Goal: Task Accomplishment & Management: Use online tool/utility

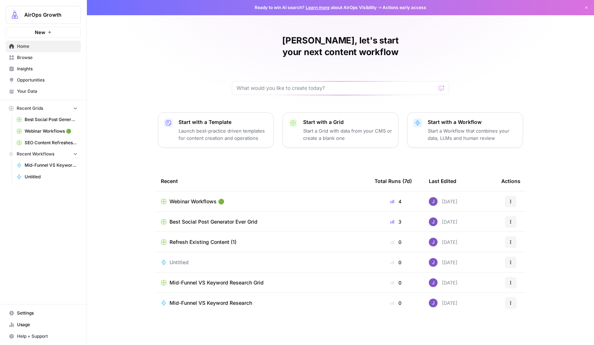
click at [205, 198] on span "Webinar Workflows 🟢" at bounding box center [197, 201] width 55 height 7
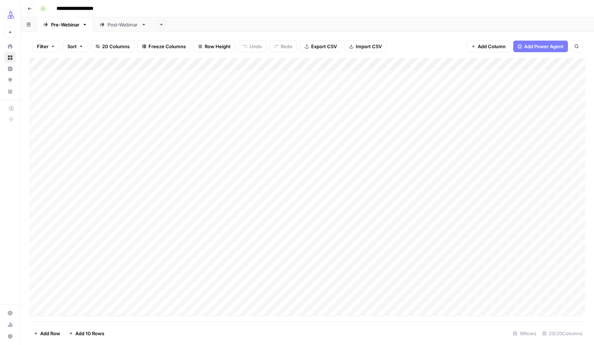
drag, startPoint x: 30, startPoint y: 199, endPoint x: 28, endPoint y: 218, distance: 19.8
click at [28, 220] on div "Filter Sort 20 Columns Freeze Columns Row Height Undo Redo Export CSV Import CS…" at bounding box center [308, 188] width 574 height 313
drag, startPoint x: 30, startPoint y: 225, endPoint x: 31, endPoint y: 263, distance: 38.4
click at [31, 263] on div "Add Column" at bounding box center [307, 187] width 556 height 258
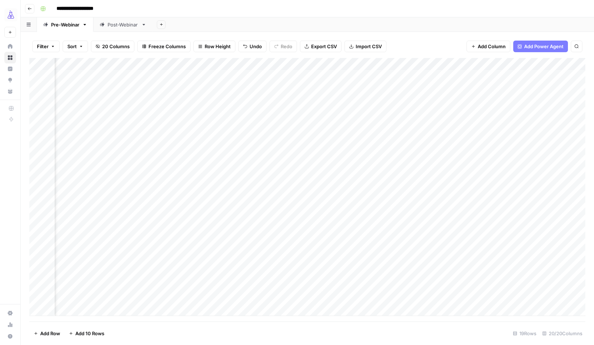
click at [350, 247] on div "Add Column" at bounding box center [307, 187] width 556 height 258
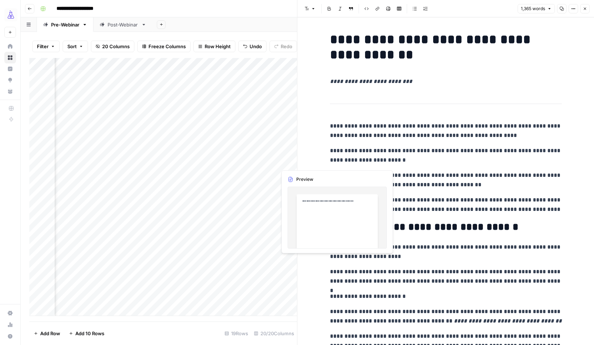
click at [286, 263] on div "Add Column" at bounding box center [163, 187] width 268 height 258
click at [277, 274] on div "Add Column" at bounding box center [163, 187] width 268 height 258
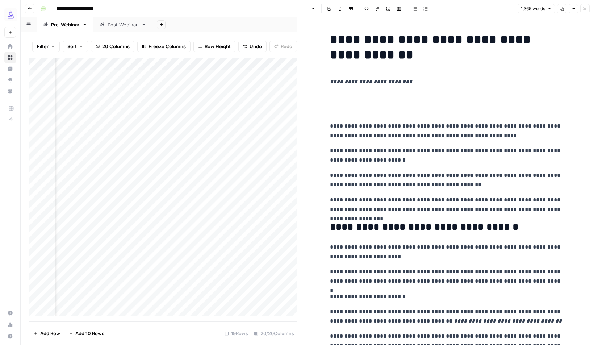
click at [584, 9] on icon "button" at bounding box center [585, 9] width 3 height 3
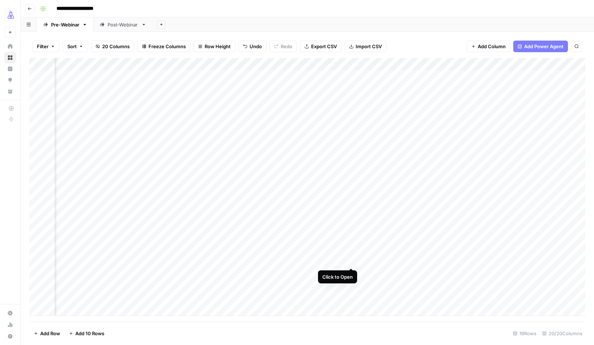
click at [353, 262] on div "Add Column" at bounding box center [307, 187] width 556 height 258
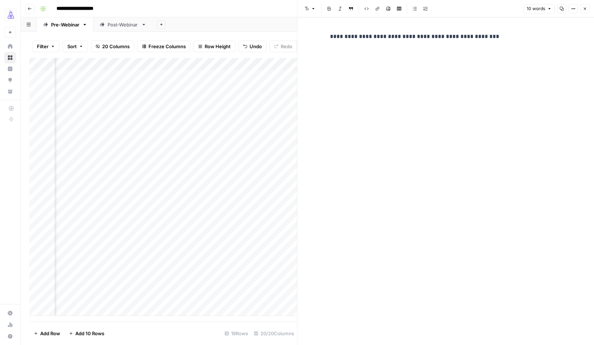
click at [584, 11] on icon "button" at bounding box center [585, 9] width 4 height 4
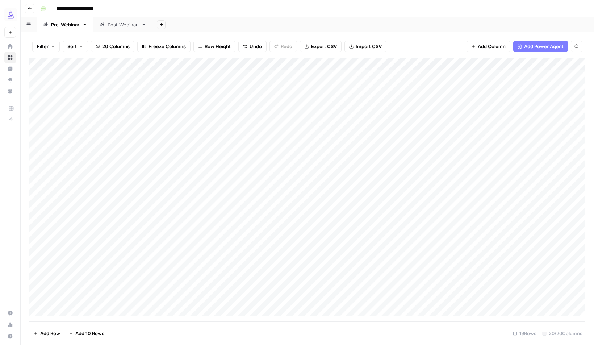
drag, startPoint x: 31, startPoint y: 235, endPoint x: 33, endPoint y: 266, distance: 30.5
click at [33, 266] on div "Add Column" at bounding box center [307, 187] width 556 height 258
click at [526, 260] on div "Add Column" at bounding box center [307, 187] width 556 height 258
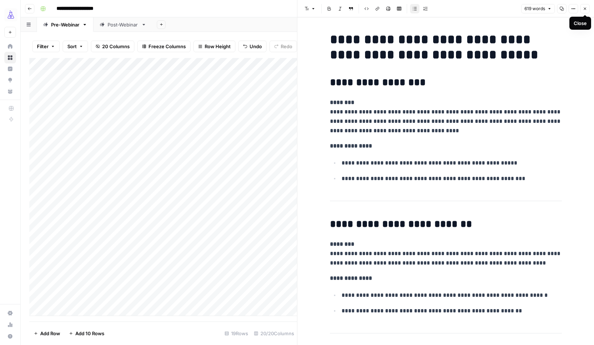
click at [583, 8] on icon "button" at bounding box center [585, 9] width 4 height 4
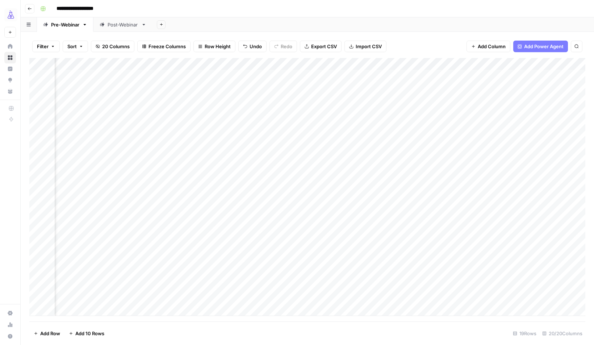
scroll to position [0, 486]
click at [117, 22] on div "Post-Webinar" at bounding box center [123, 24] width 31 height 7
click at [512, 236] on div "Add Column" at bounding box center [307, 168] width 556 height 221
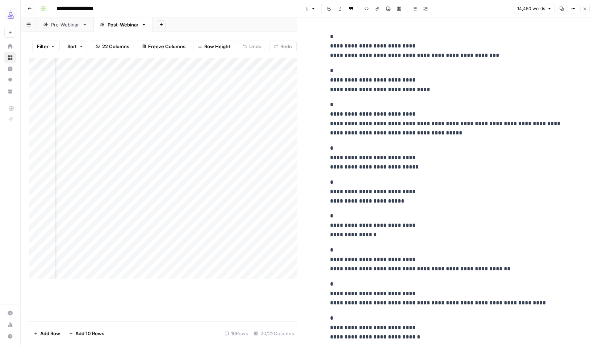
click at [585, 5] on button "Close" at bounding box center [585, 8] width 9 height 9
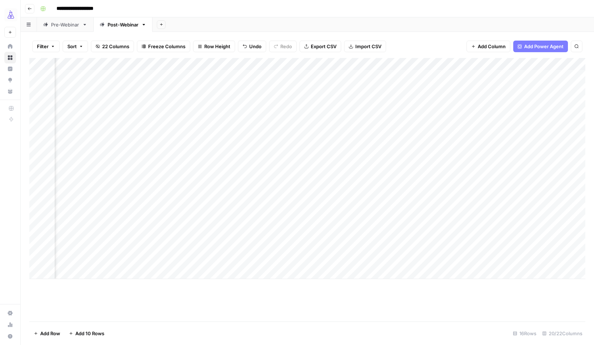
scroll to position [0, 248]
click at [499, 236] on div "Add Column" at bounding box center [307, 168] width 556 height 221
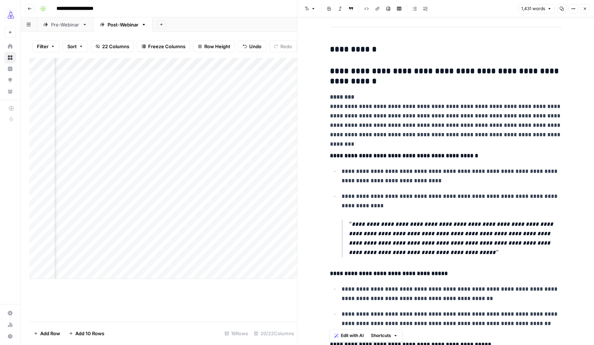
scroll to position [245, 0]
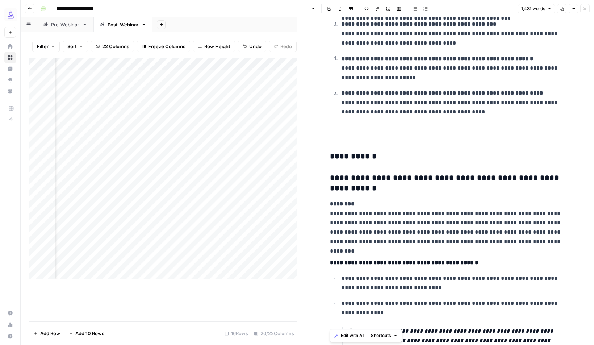
click at [588, 10] on button "Close" at bounding box center [585, 8] width 9 height 9
